Goal: Find specific page/section: Find specific page/section

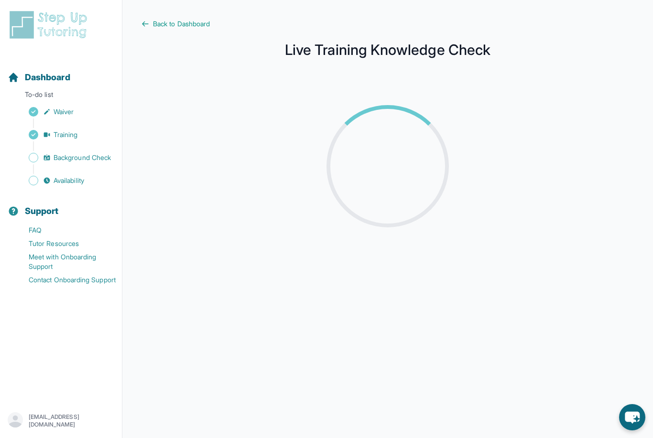
click at [98, 159] on span "Background Check" at bounding box center [82, 158] width 57 height 10
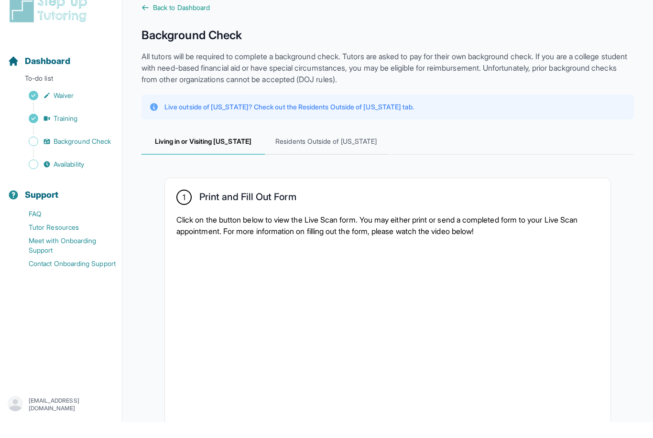
scroll to position [17, 0]
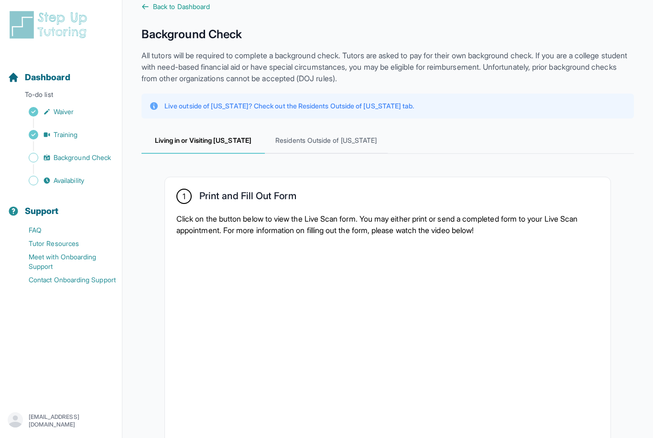
click at [75, 182] on span "Availability" at bounding box center [69, 181] width 31 height 10
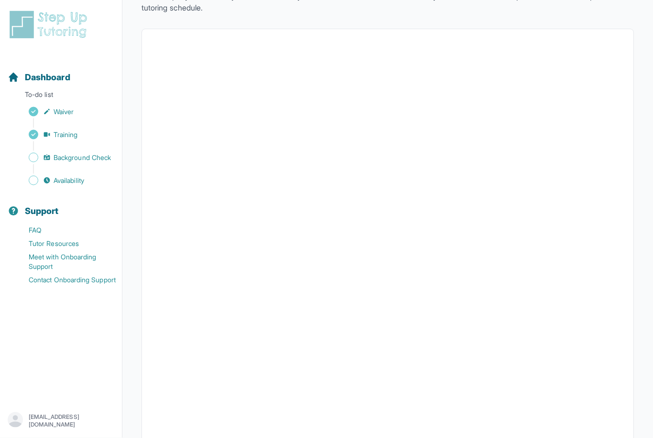
scroll to position [79, 0]
click at [66, 185] on link "Availability" at bounding box center [65, 180] width 114 height 13
click at [91, 163] on link "Background Check" at bounding box center [65, 157] width 114 height 13
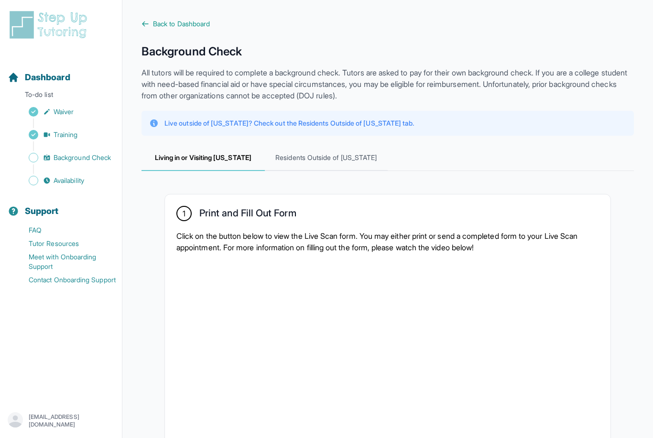
click at [77, 183] on span "Availability" at bounding box center [69, 181] width 31 height 10
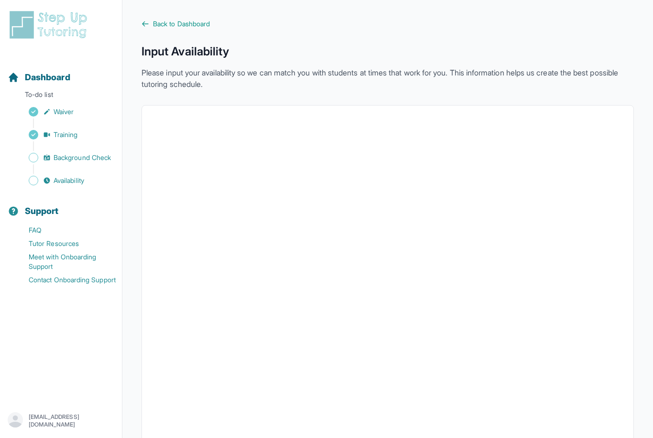
click at [92, 160] on span "Background Check" at bounding box center [82, 158] width 57 height 10
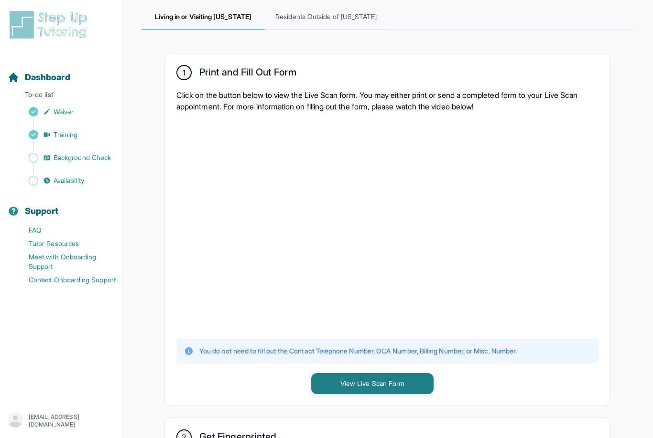
scroll to position [109, 0]
